Goal: Transaction & Acquisition: Register for event/course

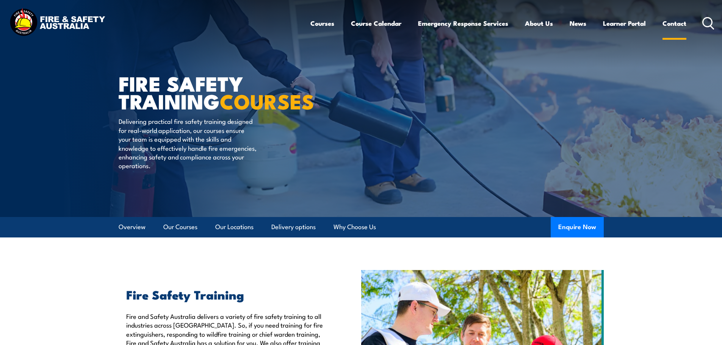
click at [672, 24] on link "Contact" at bounding box center [675, 23] width 24 height 20
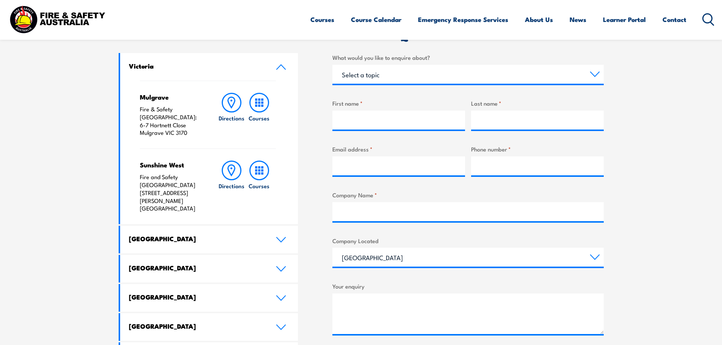
scroll to position [255, 0]
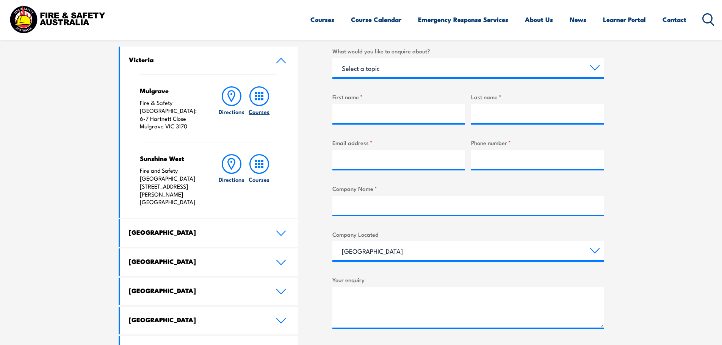
click at [261, 95] on icon at bounding box center [260, 96] width 20 height 20
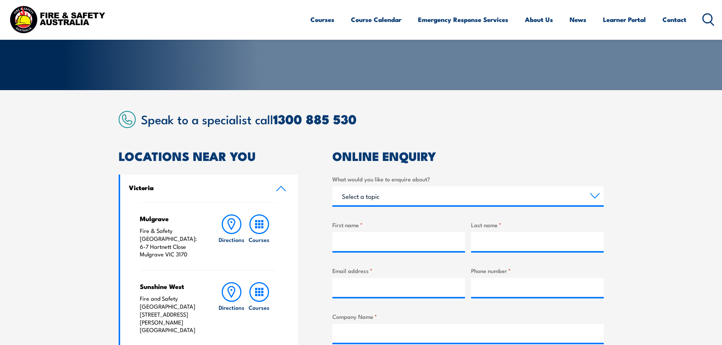
scroll to position [126, 0]
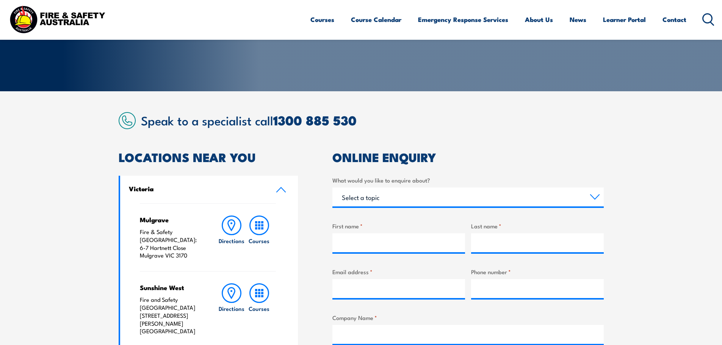
drag, startPoint x: 728, startPoint y: 100, endPoint x: 713, endPoint y: 144, distance: 47.1
click at [713, 144] on html "Courses Course Calendar Emergency Response Services Services Overview Emergency…" at bounding box center [361, 46] width 722 height 345
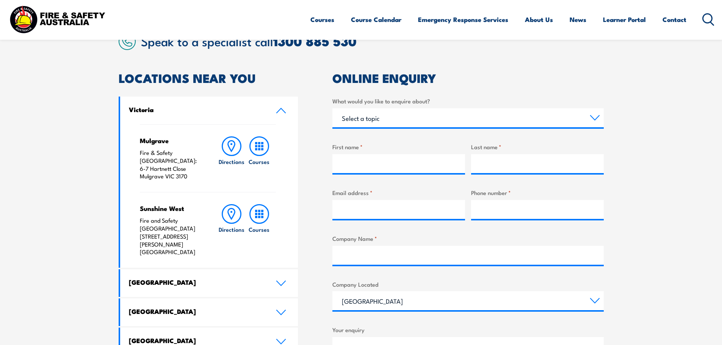
scroll to position [182, 0]
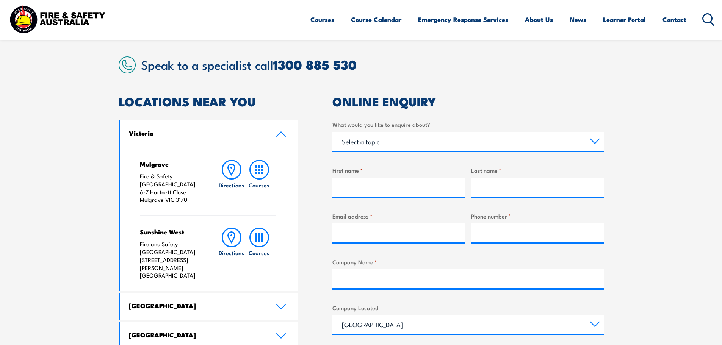
click at [260, 169] on rect at bounding box center [259, 170] width 2 height 2
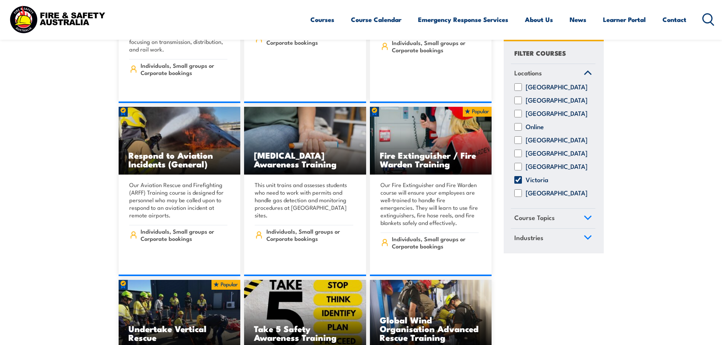
scroll to position [1613, 0]
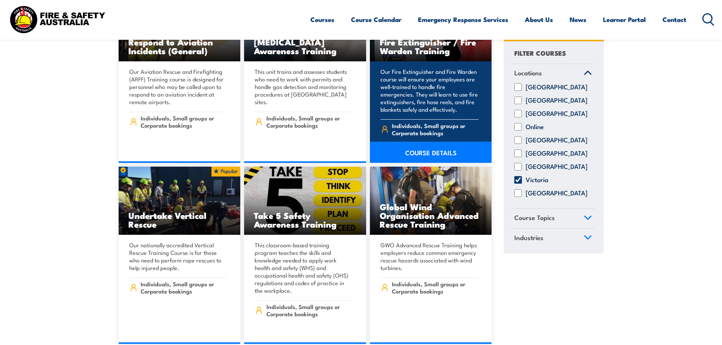
click at [431, 142] on link "COURSE DETAILS" at bounding box center [431, 152] width 122 height 21
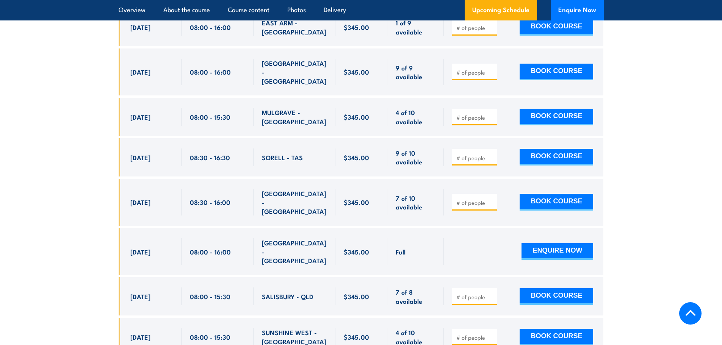
scroll to position [1549, 0]
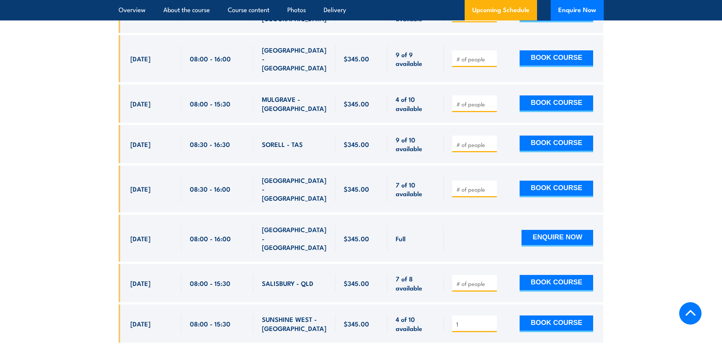
type input "1"
click at [491, 321] on input "1" at bounding box center [476, 325] width 38 height 8
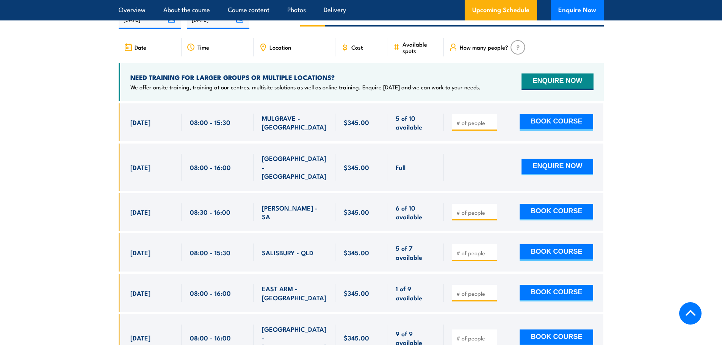
scroll to position [1248, 0]
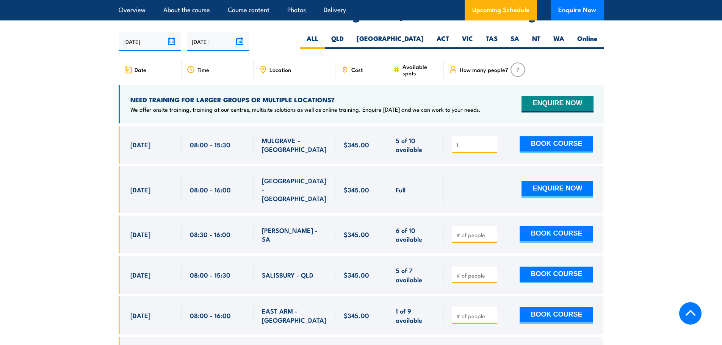
type input "1"
click at [492, 141] on input "1" at bounding box center [476, 145] width 38 height 8
click at [551, 137] on button "BOOK COURSE" at bounding box center [557, 145] width 74 height 17
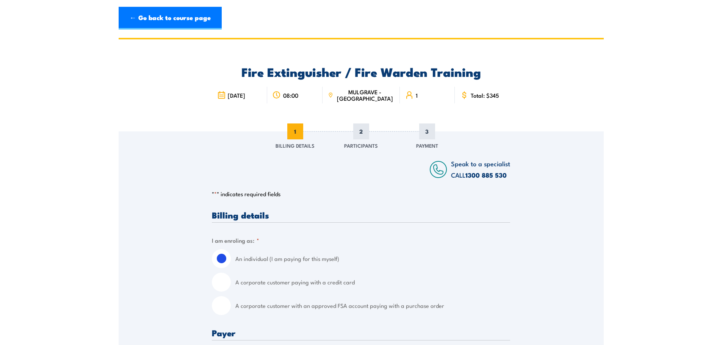
click at [216, 285] on input "A corporate customer paying with a credit card" at bounding box center [221, 282] width 19 height 19
radio input "true"
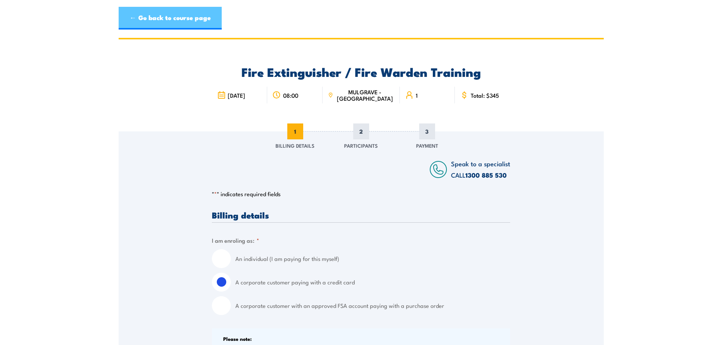
click at [136, 17] on link "← Go back to course page" at bounding box center [170, 18] width 103 height 23
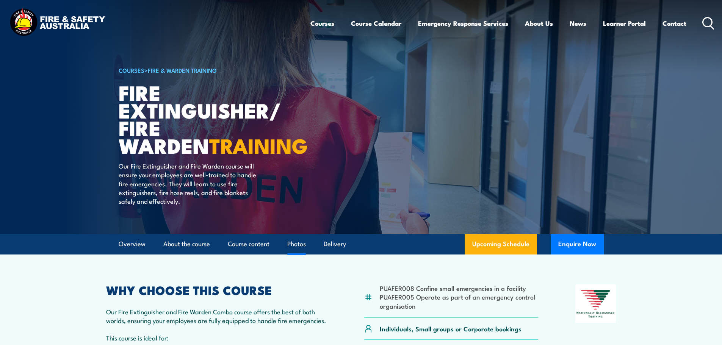
click at [296, 245] on link "Photos" at bounding box center [296, 244] width 19 height 20
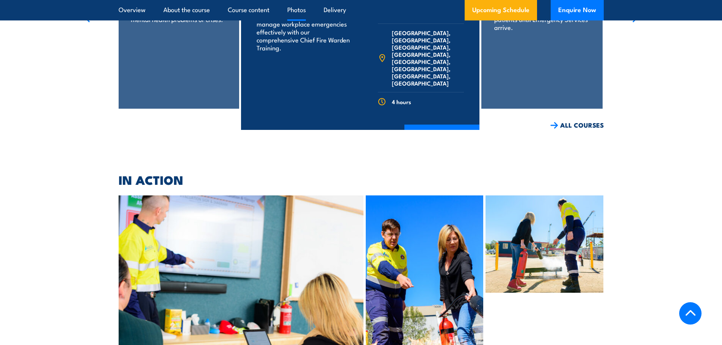
scroll to position [3348, 0]
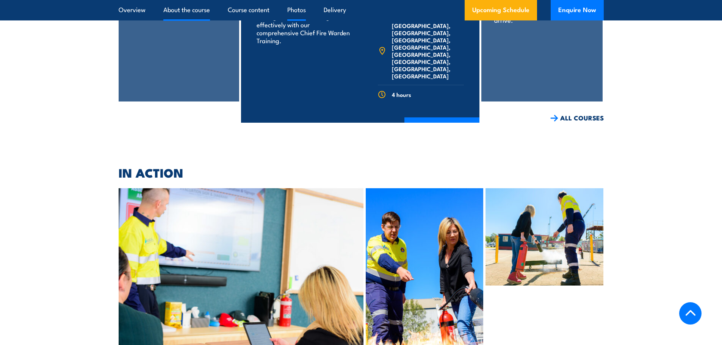
click at [174, 11] on link "About the course" at bounding box center [186, 10] width 47 height 20
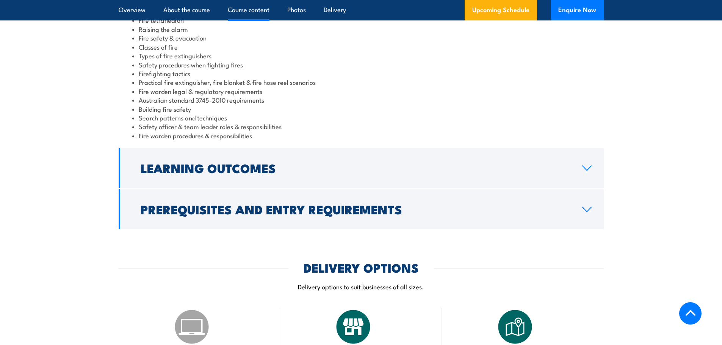
scroll to position [700, 0]
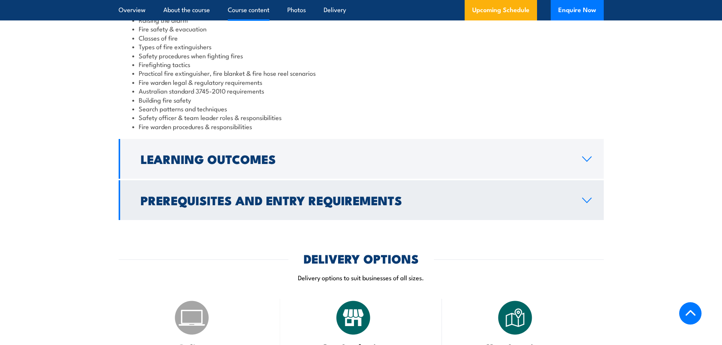
click at [586, 198] on icon at bounding box center [587, 201] width 10 height 6
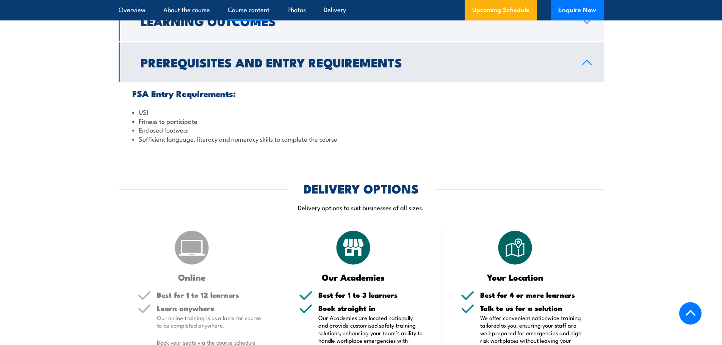
scroll to position [699, 0]
